Goal: Navigation & Orientation: Find specific page/section

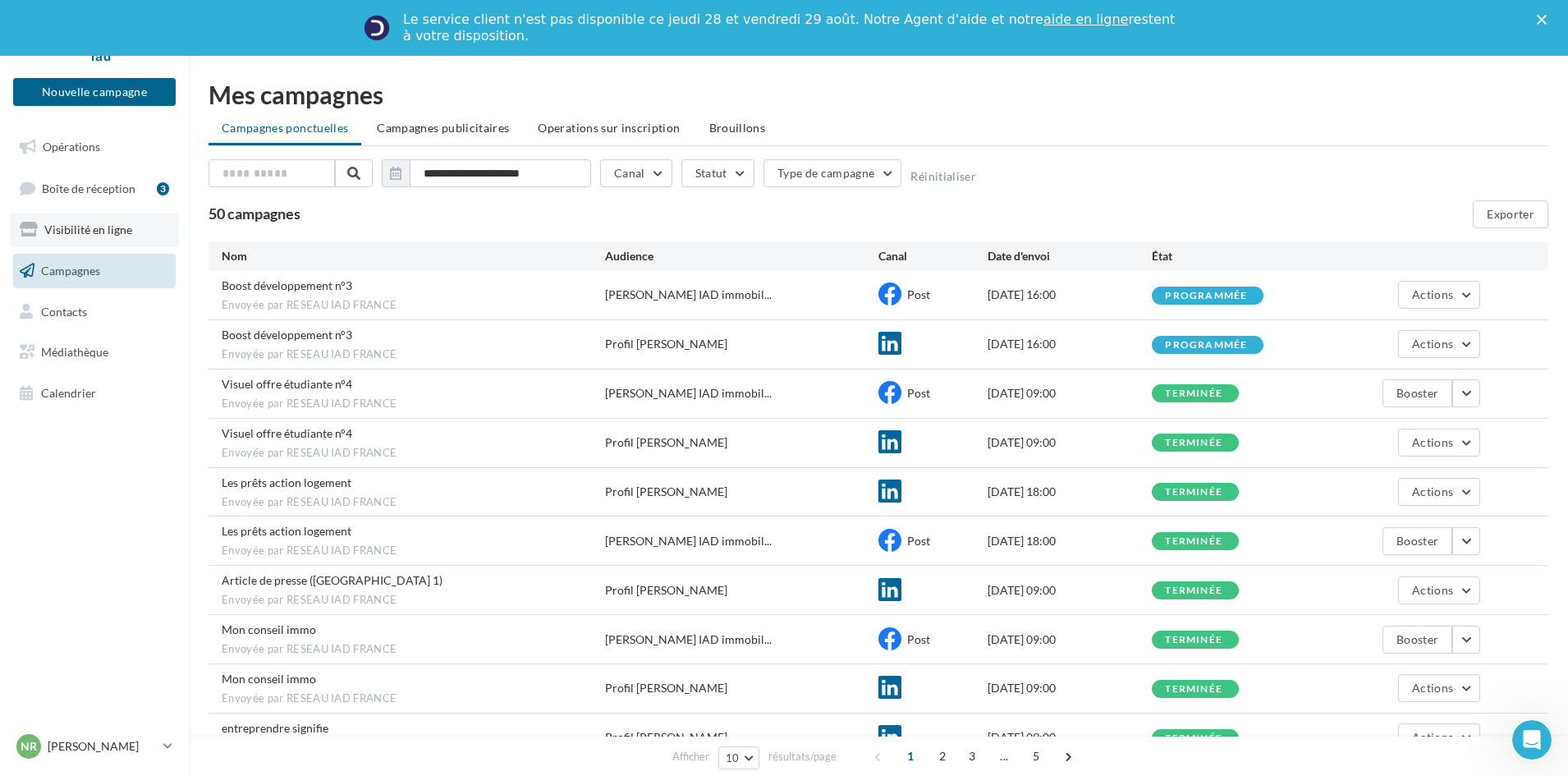
click at [96, 222] on span "Visibilité en ligne" at bounding box center [88, 229] width 88 height 14
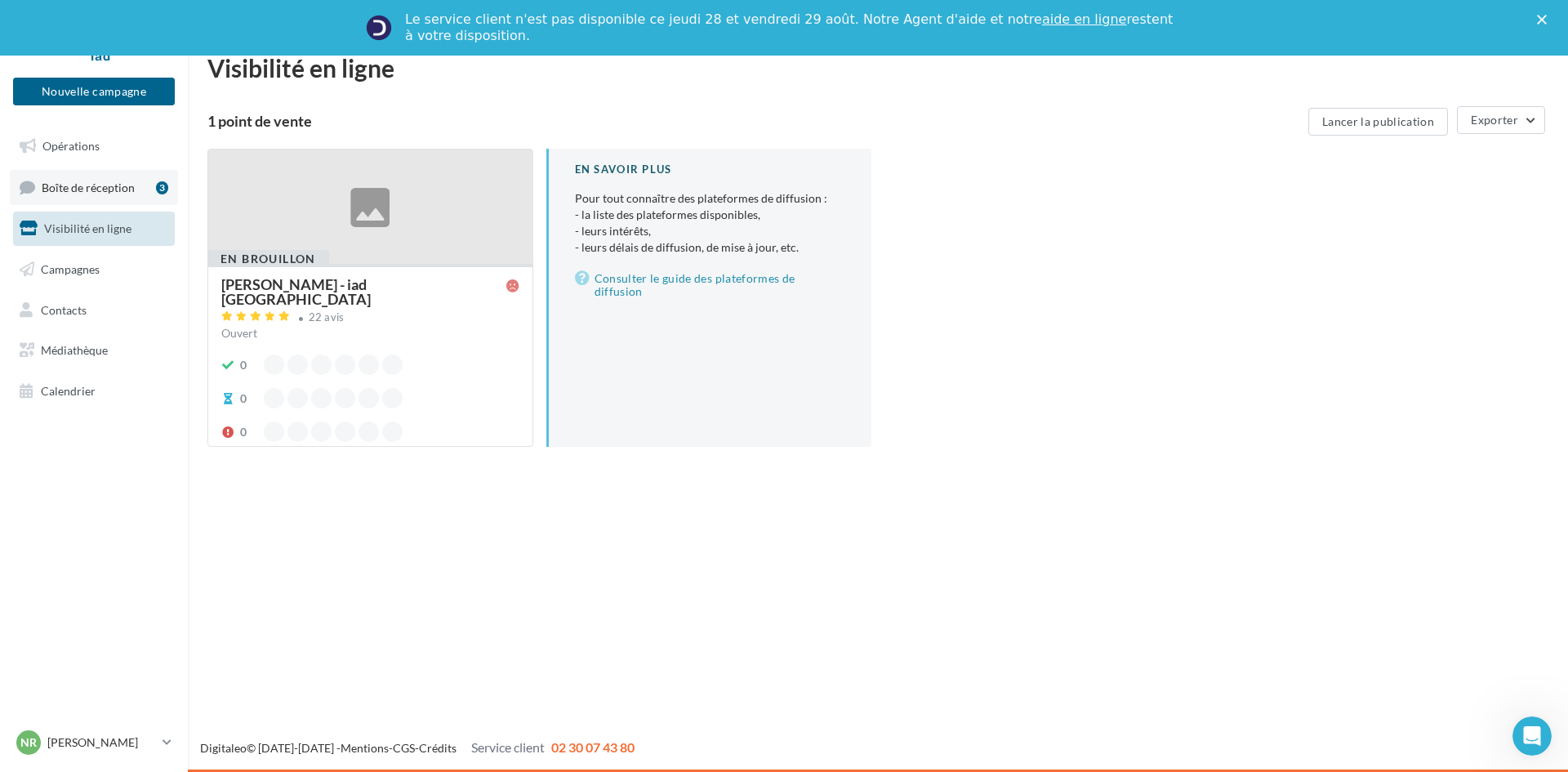
click at [94, 186] on span "Boîte de réception" at bounding box center [88, 186] width 94 height 14
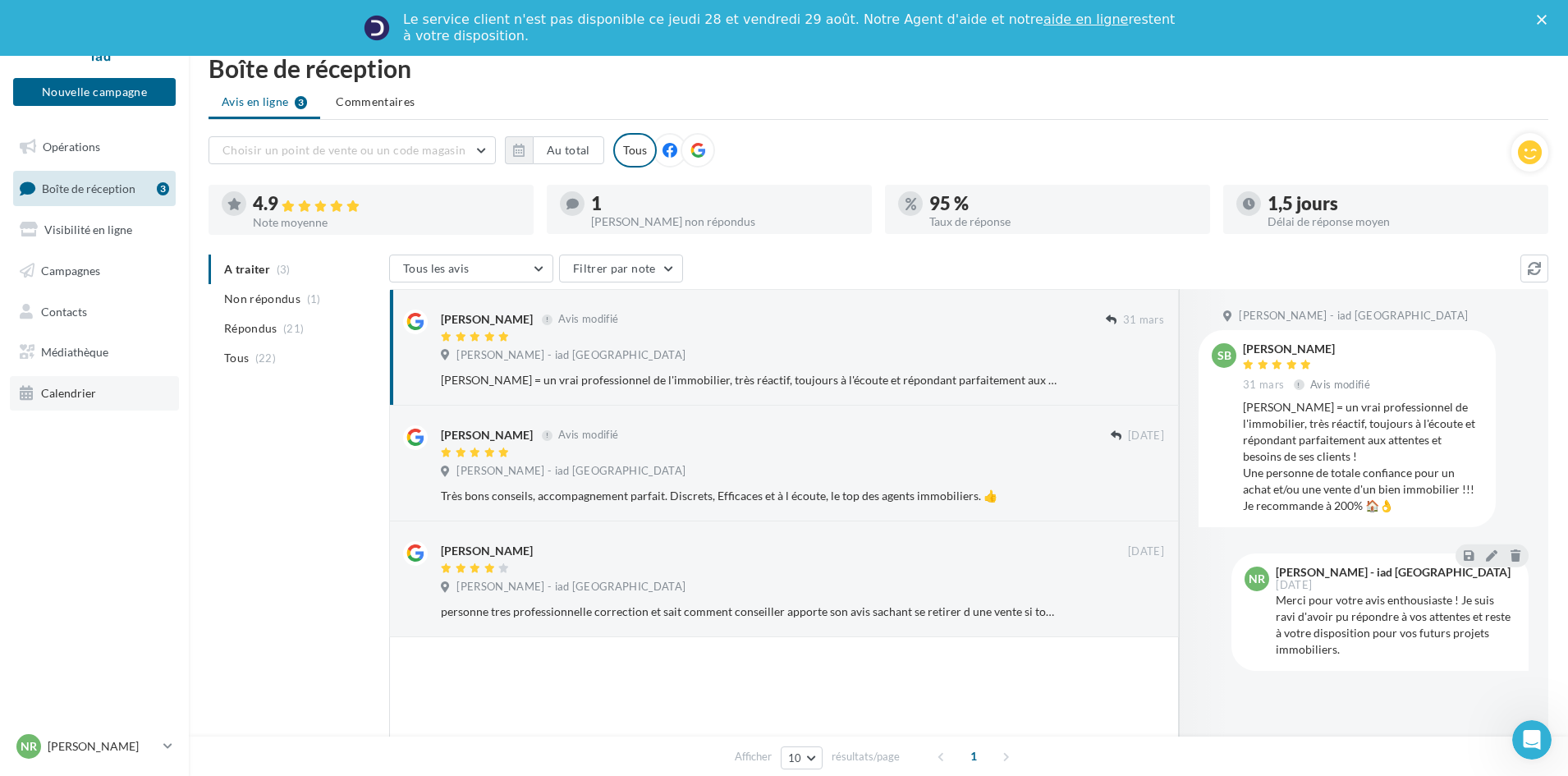
click at [58, 394] on span "Calendrier" at bounding box center [69, 393] width 55 height 14
